Goal: Task Accomplishment & Management: Use online tool/utility

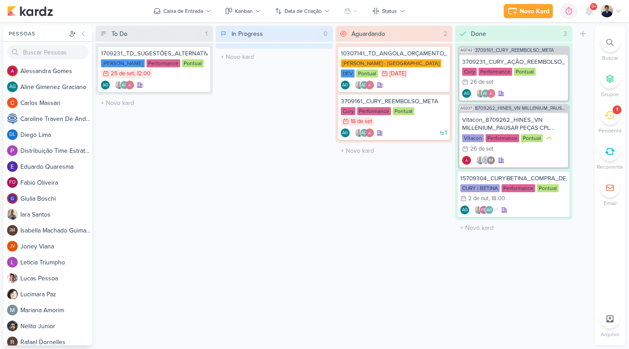
click at [613, 114] on icon at bounding box center [610, 115] width 10 height 10
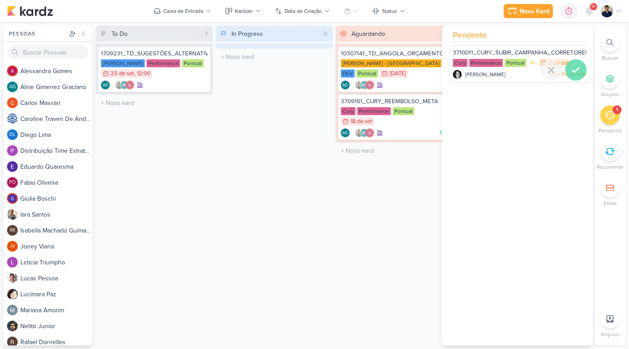
click at [571, 71] on icon at bounding box center [576, 70] width 11 height 11
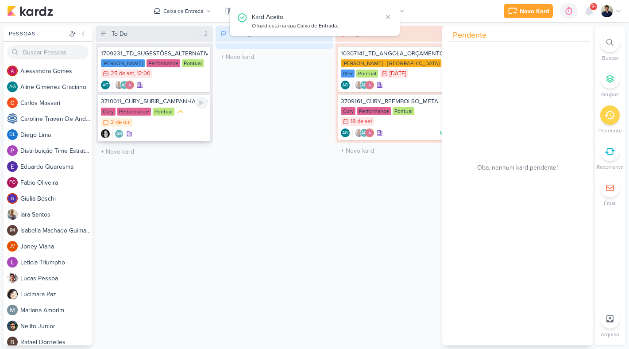
click at [173, 127] on div "Cury Performance Pontual 2/10 2 de out" at bounding box center [154, 117] width 107 height 20
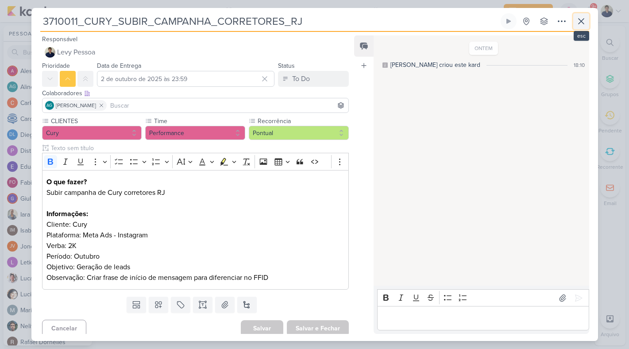
click at [581, 20] on icon at bounding box center [581, 21] width 11 height 11
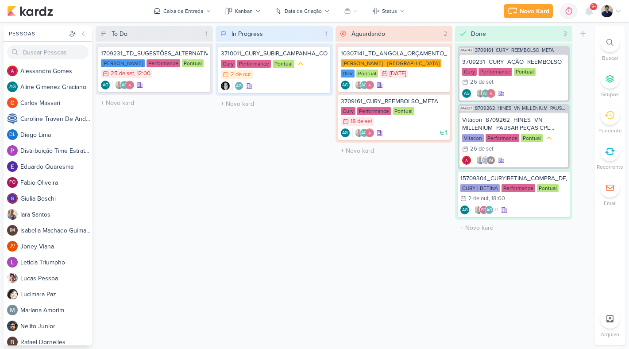
drag, startPoint x: 187, startPoint y: 119, endPoint x: 137, endPoint y: 2, distance: 127.2
